Goal: Entertainment & Leisure: Consume media (video, audio)

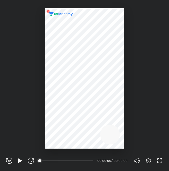
scroll to position [171, 169]
click at [16, 161] on div "REWIND (J) PLAY (K) FORWARD (L)" at bounding box center [20, 161] width 28 height 6
click at [18, 161] on icon "button" at bounding box center [20, 161] width 6 height 6
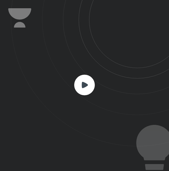
click at [79, 93] on rect at bounding box center [84, 85] width 21 height 21
click at [81, 88] on rect at bounding box center [84, 85] width 21 height 21
click at [98, 81] on icon at bounding box center [90, 73] width 158 height 146
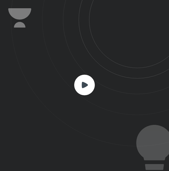
drag, startPoint x: 98, startPoint y: 81, endPoint x: 82, endPoint y: 81, distance: 15.5
click at [82, 81] on div at bounding box center [84, 85] width 169 height 171
click at [82, 81] on rect at bounding box center [84, 85] width 21 height 21
